Goal: Find specific page/section

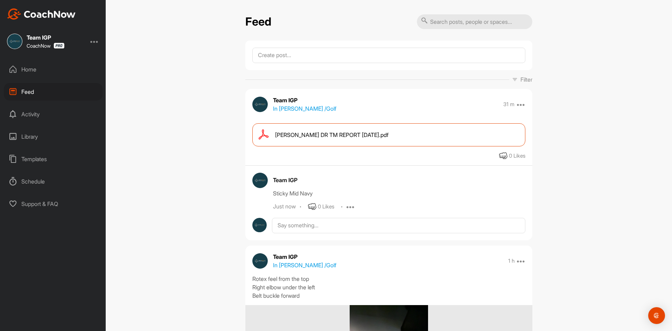
click at [445, 23] on input "text" at bounding box center [475, 21] width 116 height 15
type input "[PERSON_NAME]"
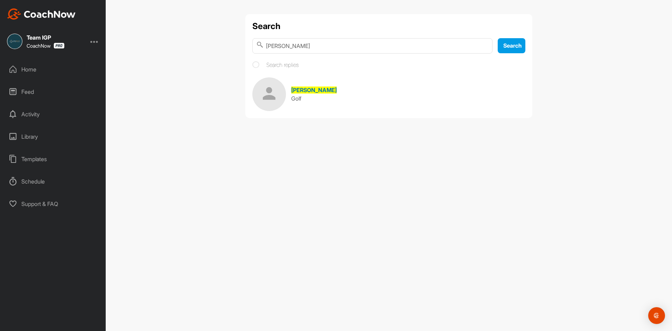
click at [318, 93] on div "[PERSON_NAME]" at bounding box center [314, 90] width 46 height 8
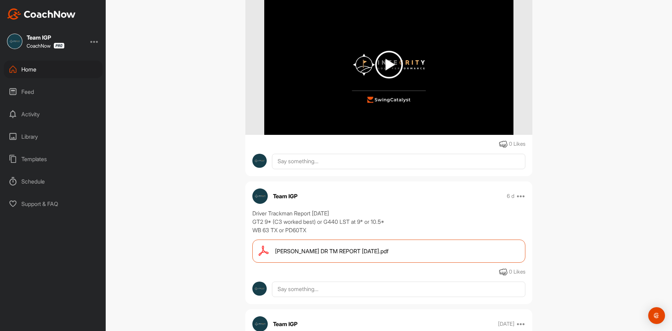
scroll to position [210, 0]
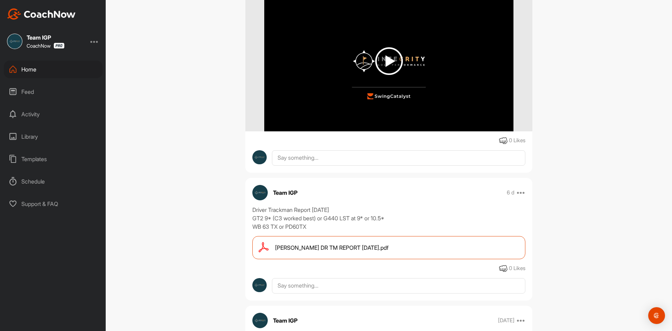
click at [56, 73] on div "Home" at bounding box center [53, 70] width 99 height 18
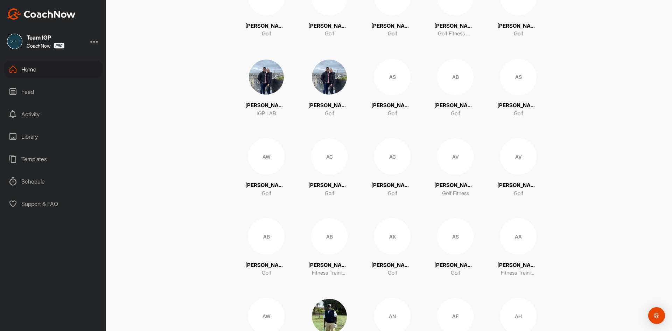
scroll to position [210, 0]
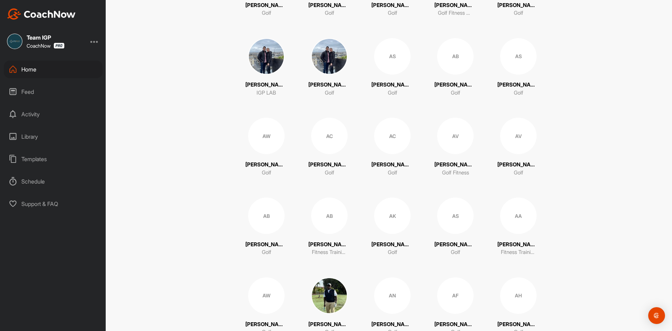
click at [40, 85] on div "Feed" at bounding box center [53, 92] width 99 height 18
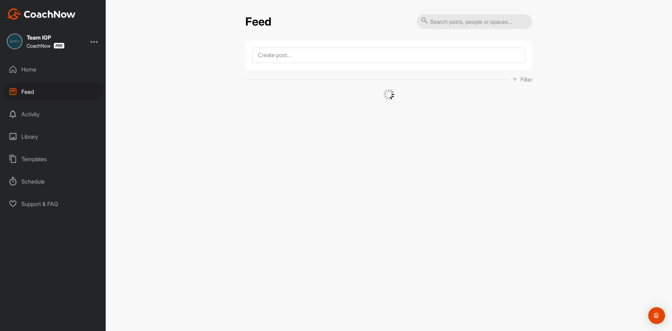
click at [457, 21] on input "text" at bounding box center [475, 21] width 116 height 15
type input "[PERSON_NAME]"
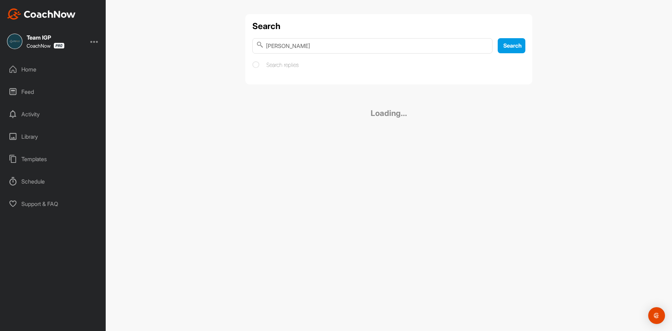
click at [324, 54] on div "Search [PERSON_NAME] Search Search replies" at bounding box center [388, 49] width 287 height 70
click at [325, 46] on input "[PERSON_NAME]" at bounding box center [372, 45] width 240 height 15
drag, startPoint x: 325, startPoint y: 46, endPoint x: 208, endPoint y: 45, distance: 117.6
click at [208, 45] on div "Search dlance bairf Search Search replies Nothing found" at bounding box center [389, 165] width 566 height 331
type input "[PERSON_NAME]"
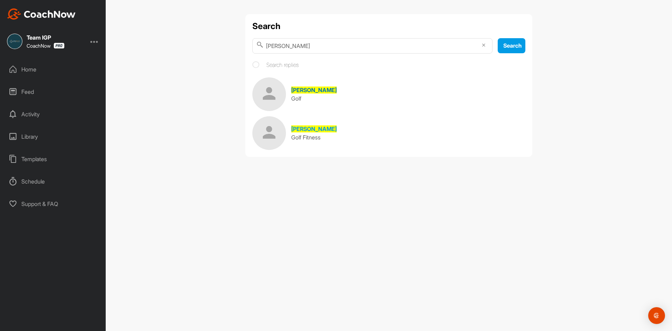
click at [308, 94] on div "[PERSON_NAME]" at bounding box center [314, 90] width 46 height 8
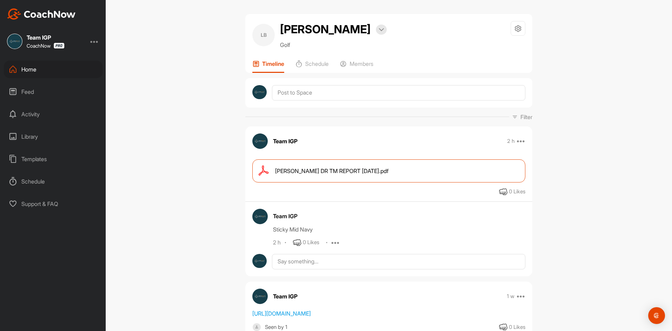
click at [326, 171] on span "[PERSON_NAME] DR TM REPORT [DATE].pdf" at bounding box center [331, 171] width 113 height 8
